Goal: Task Accomplishment & Management: Manage account settings

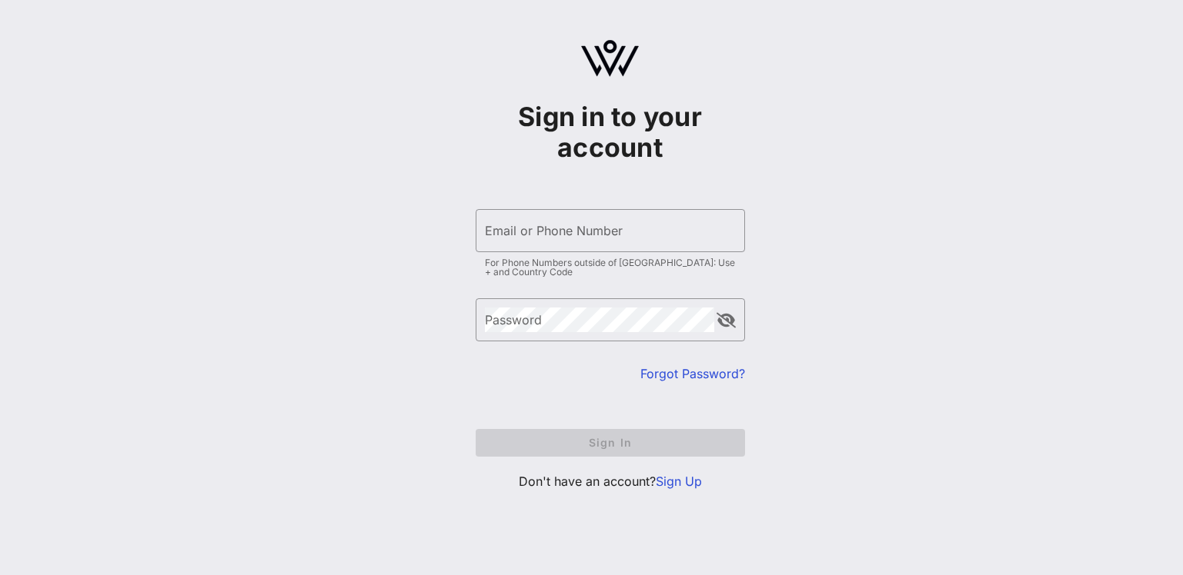
click at [643, 173] on div "Sign in to your account ​ Email or Phone Number For Phone Numbers outside of [G…" at bounding box center [609, 294] width 269 height 417
click at [645, 248] on div "Email or Phone Number" at bounding box center [610, 230] width 251 height 43
click at [734, 246] on div "Email or Phone Number" at bounding box center [610, 230] width 251 height 43
click at [736, 231] on div at bounding box center [736, 231] width 0 height 0
type input "[EMAIL_ADDRESS][DOMAIN_NAME]"
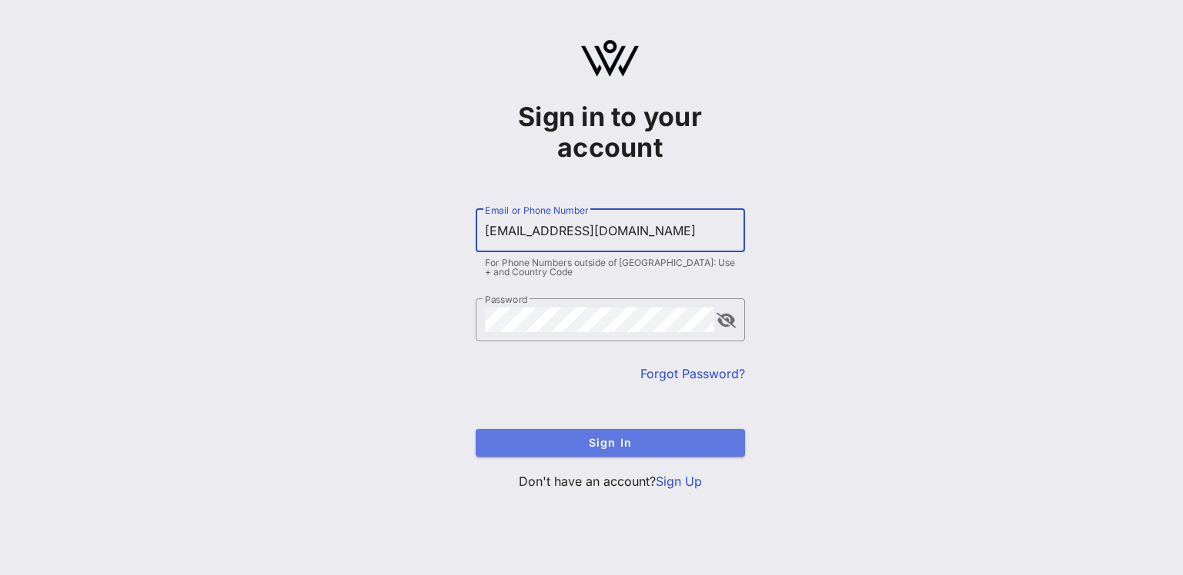
click at [693, 438] on span "Sign In" at bounding box center [610, 442] width 245 height 13
